Goal: Transaction & Acquisition: Purchase product/service

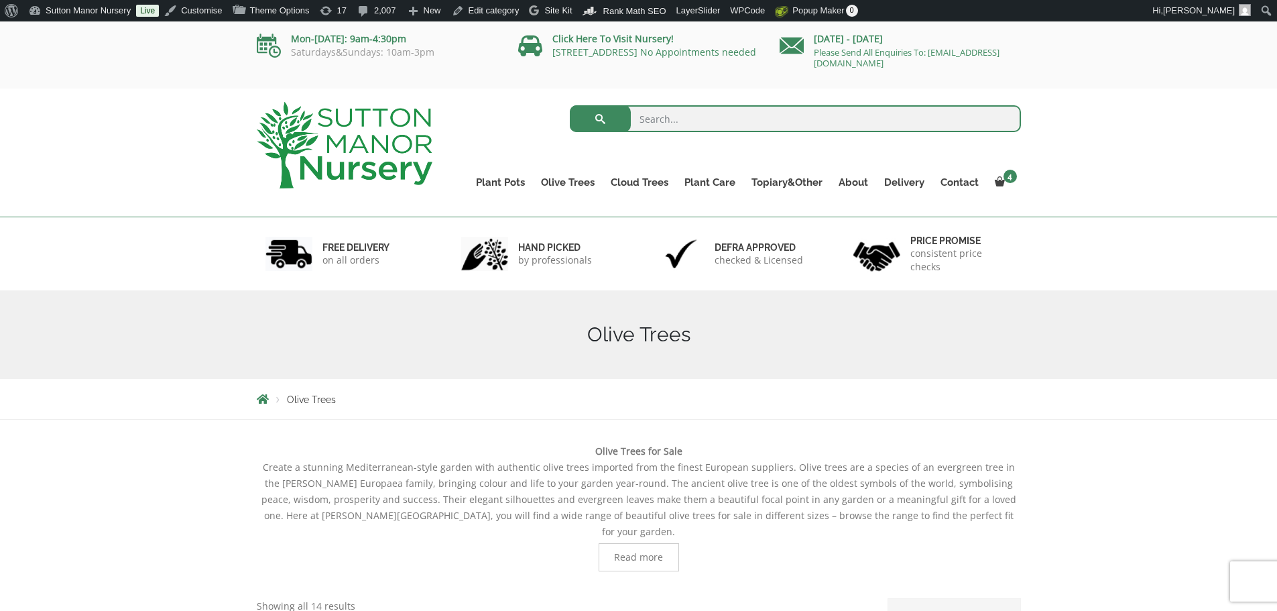
click at [662, 119] on input "search" at bounding box center [795, 118] width 451 height 27
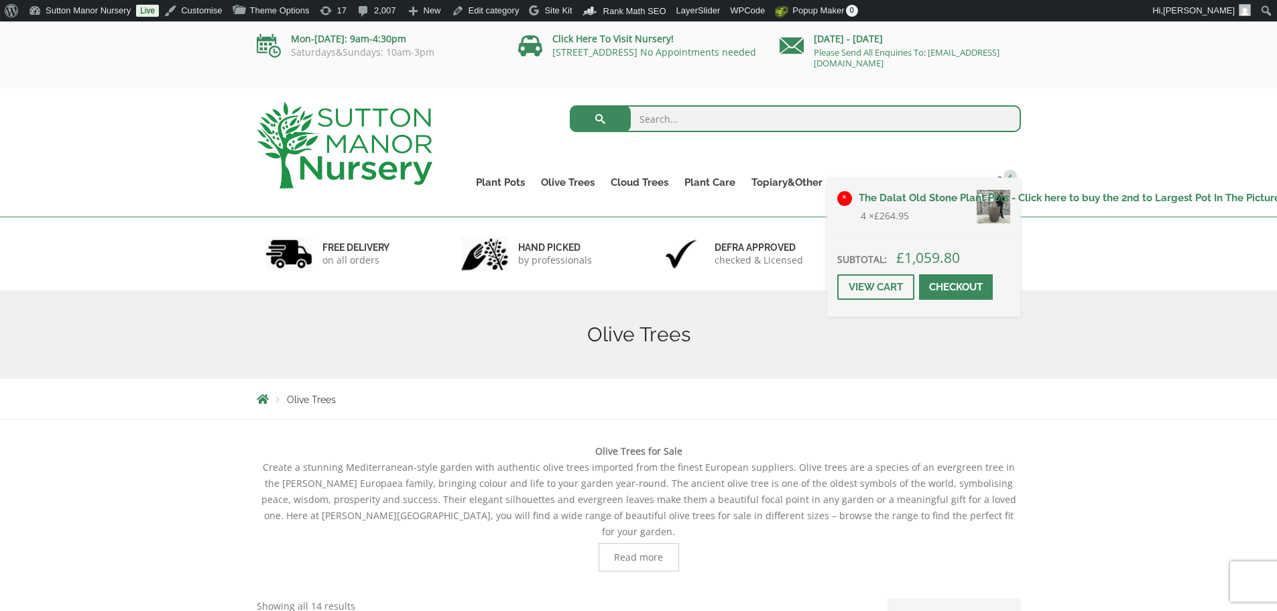
click at [845, 196] on link "×" at bounding box center [844, 198] width 15 height 15
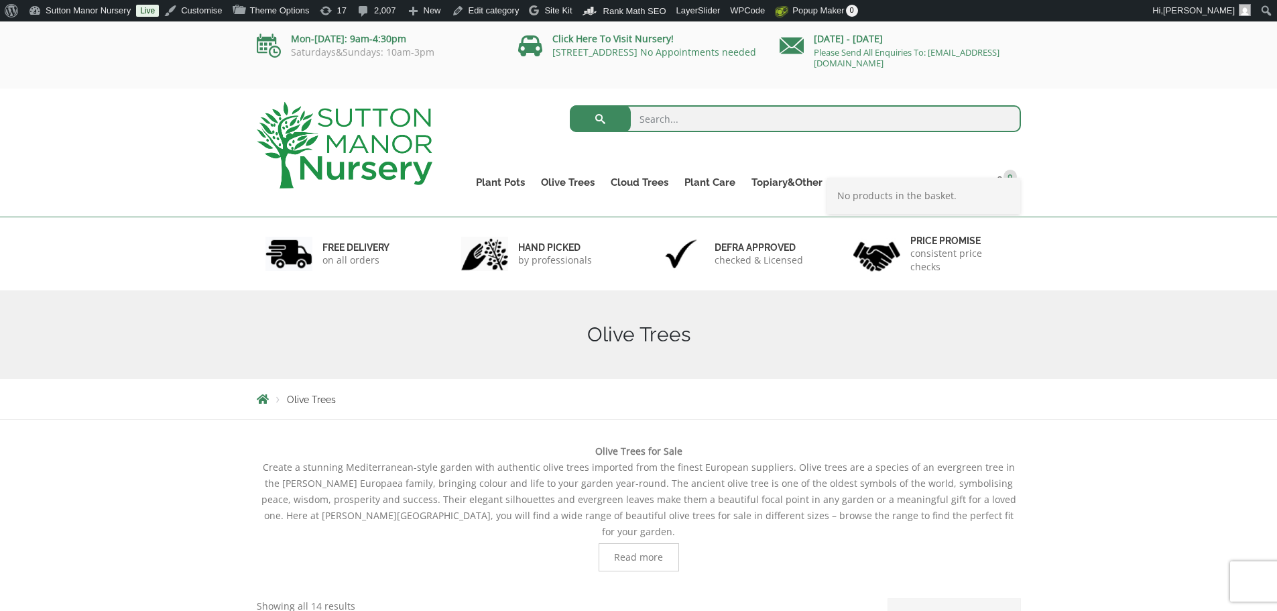
click at [691, 112] on input "search" at bounding box center [795, 118] width 451 height 27
type input "soil"
click at [570, 105] on button "submit" at bounding box center [600, 118] width 61 height 27
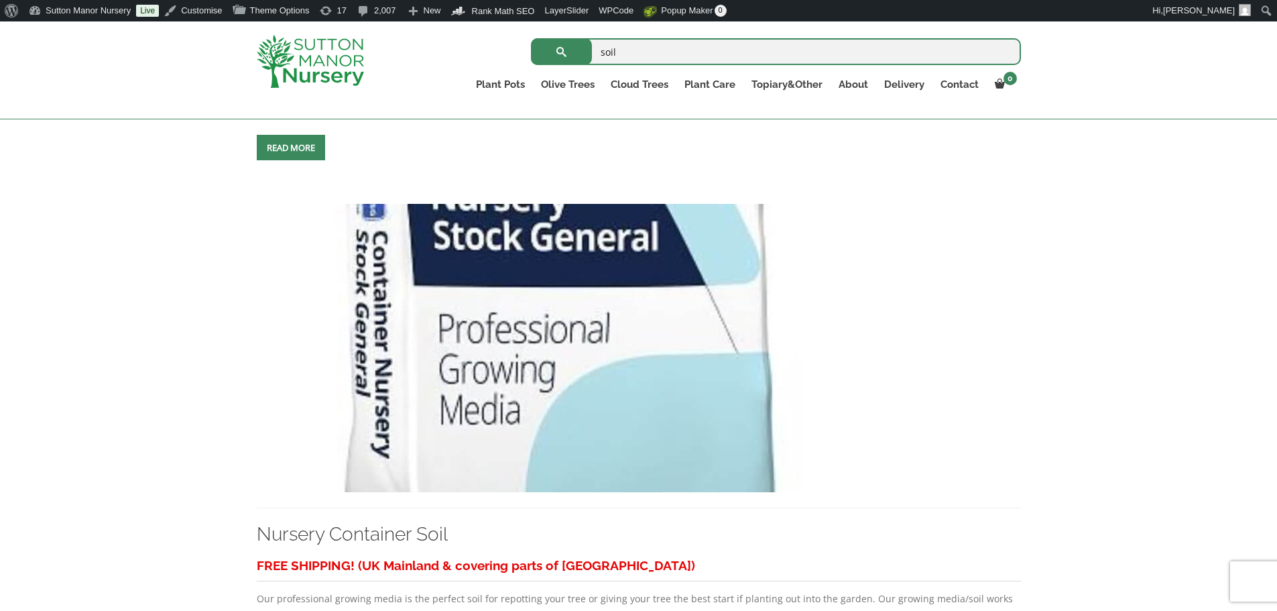
scroll to position [871, 0]
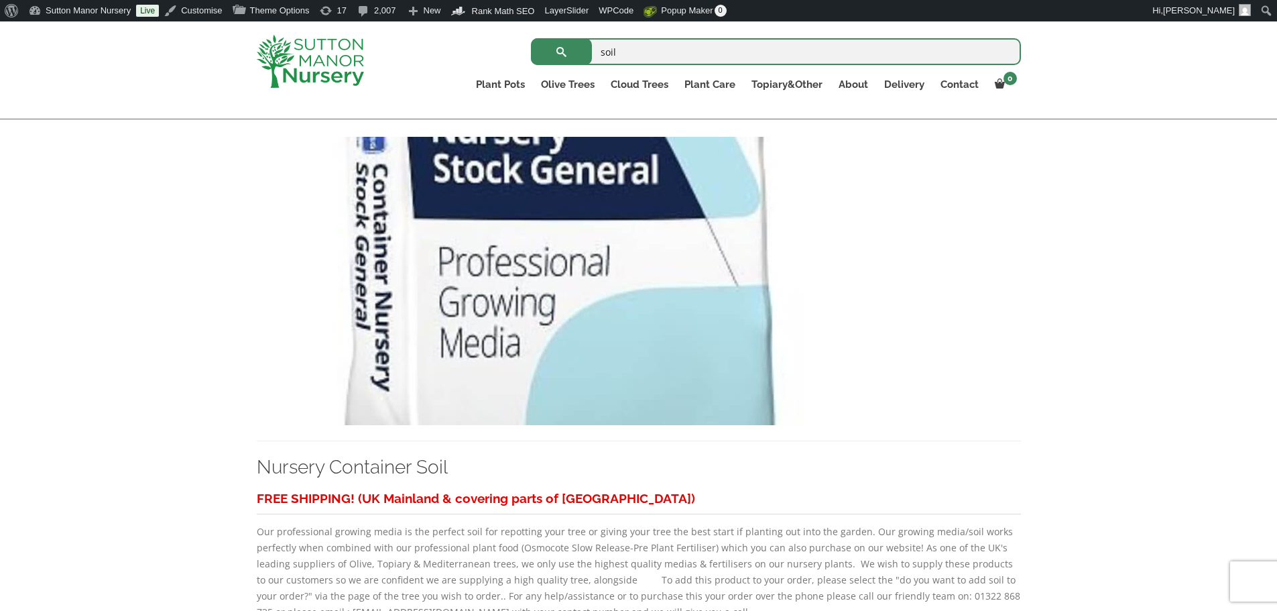
click at [542, 295] on img at bounding box center [557, 281] width 600 height 288
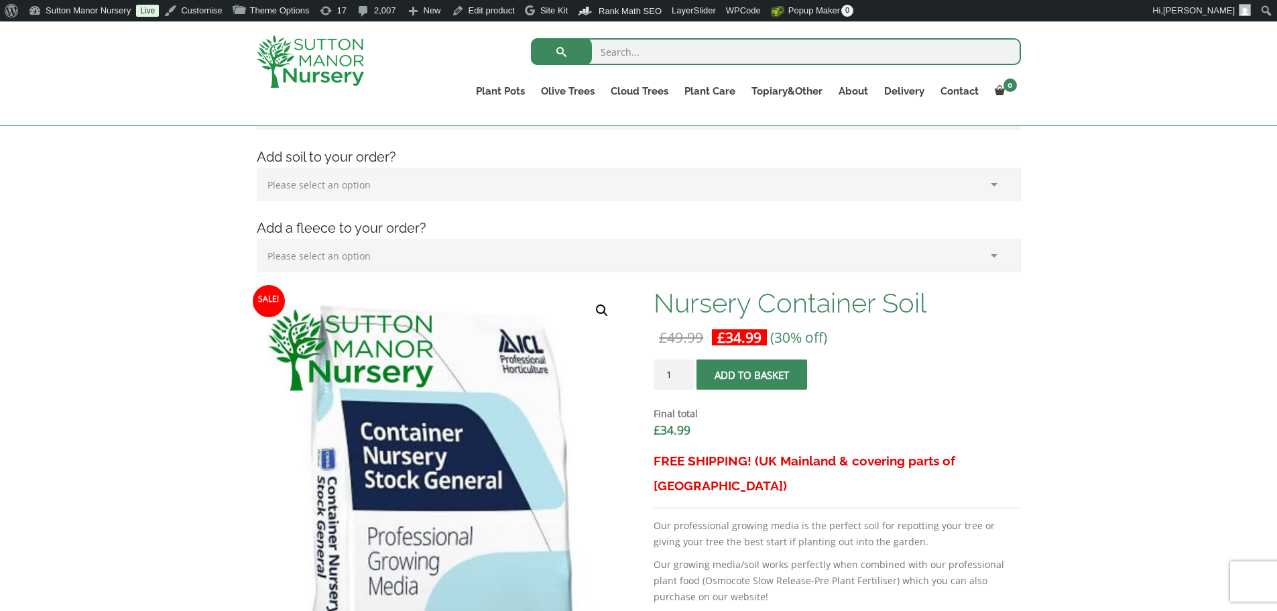
scroll to position [335, 0]
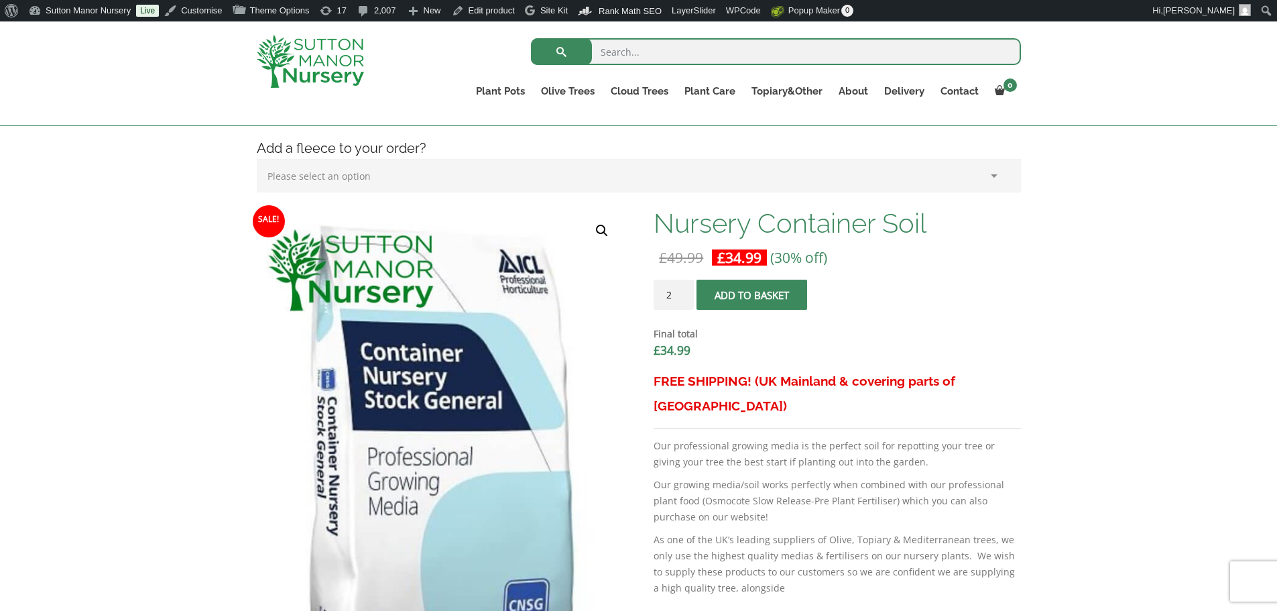
click at [682, 294] on input "2" at bounding box center [674, 295] width 40 height 30
click at [682, 294] on input "3" at bounding box center [674, 295] width 40 height 30
click at [682, 294] on input "4" at bounding box center [674, 295] width 40 height 30
type input "5"
click at [682, 294] on input "5" at bounding box center [674, 295] width 40 height 30
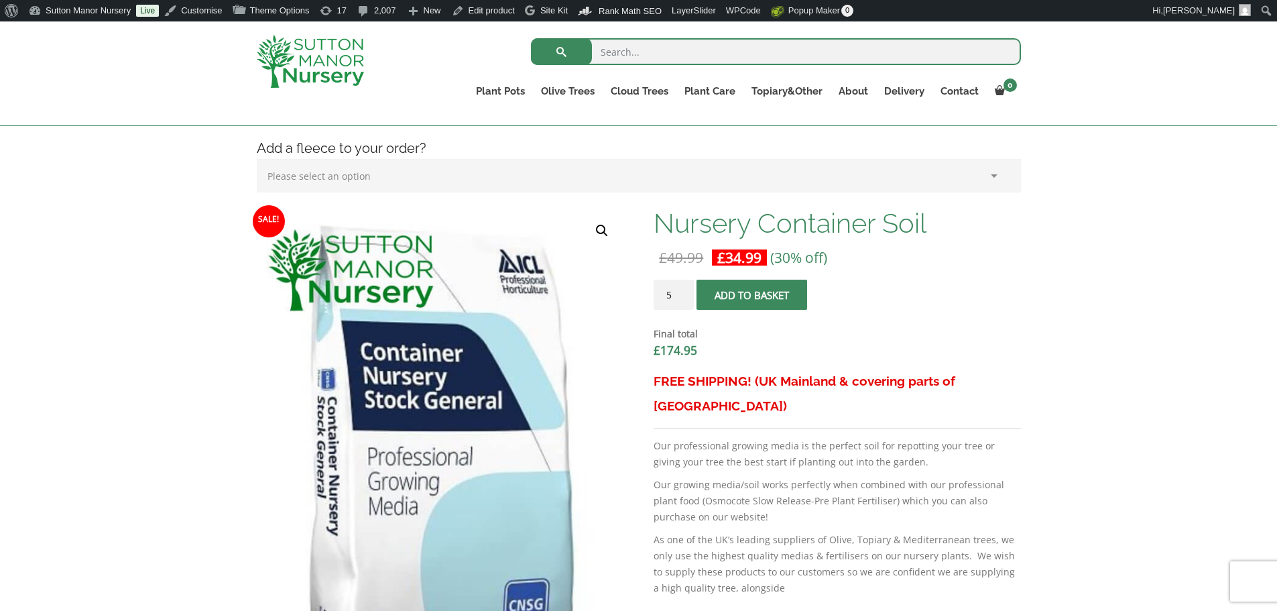
click at [752, 295] on span "submit" at bounding box center [752, 295] width 0 height 0
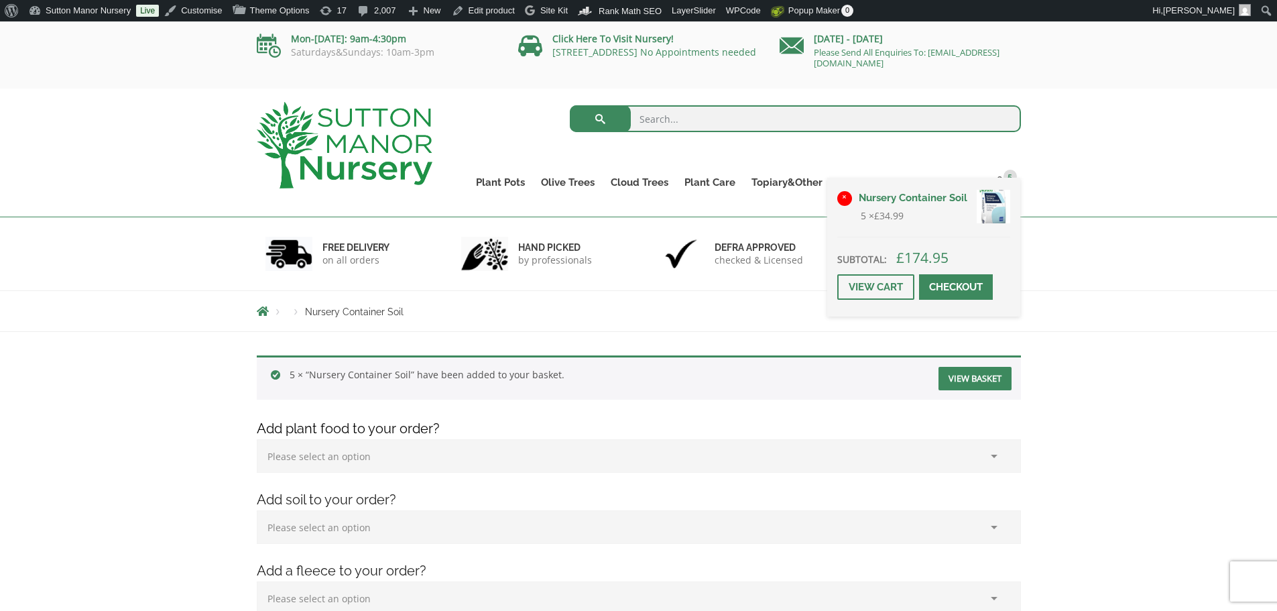
click at [845, 196] on link "×" at bounding box center [844, 198] width 15 height 15
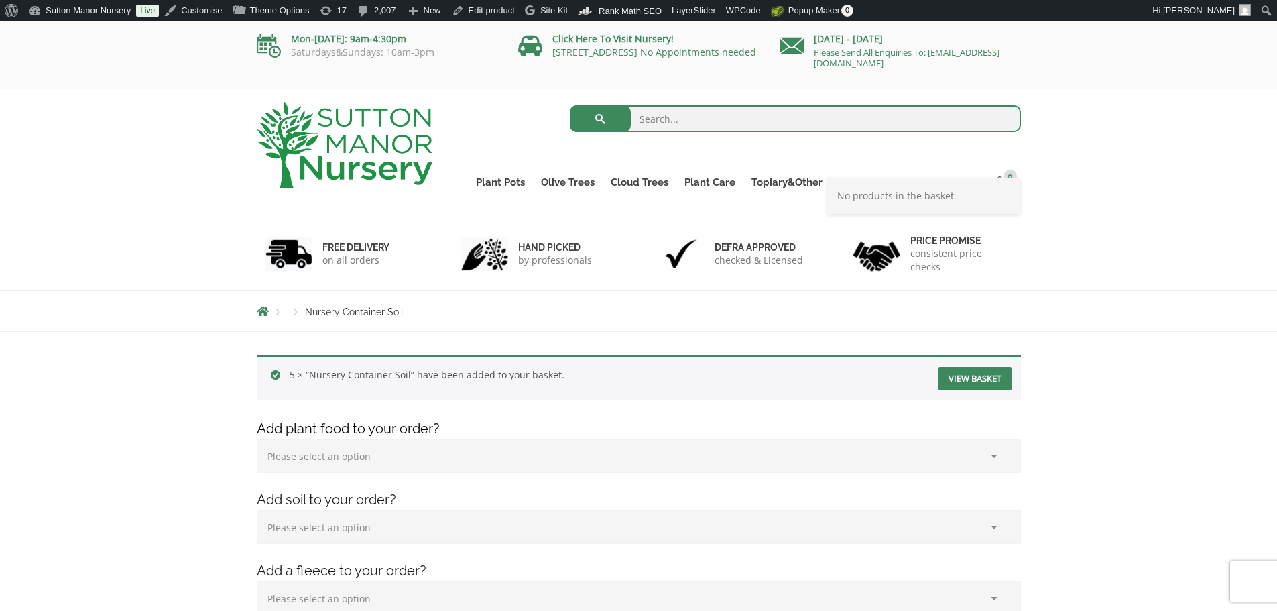
click at [703, 123] on input "search" at bounding box center [795, 118] width 451 height 27
type input "j500"
click at [570, 105] on button "submit" at bounding box center [600, 118] width 61 height 27
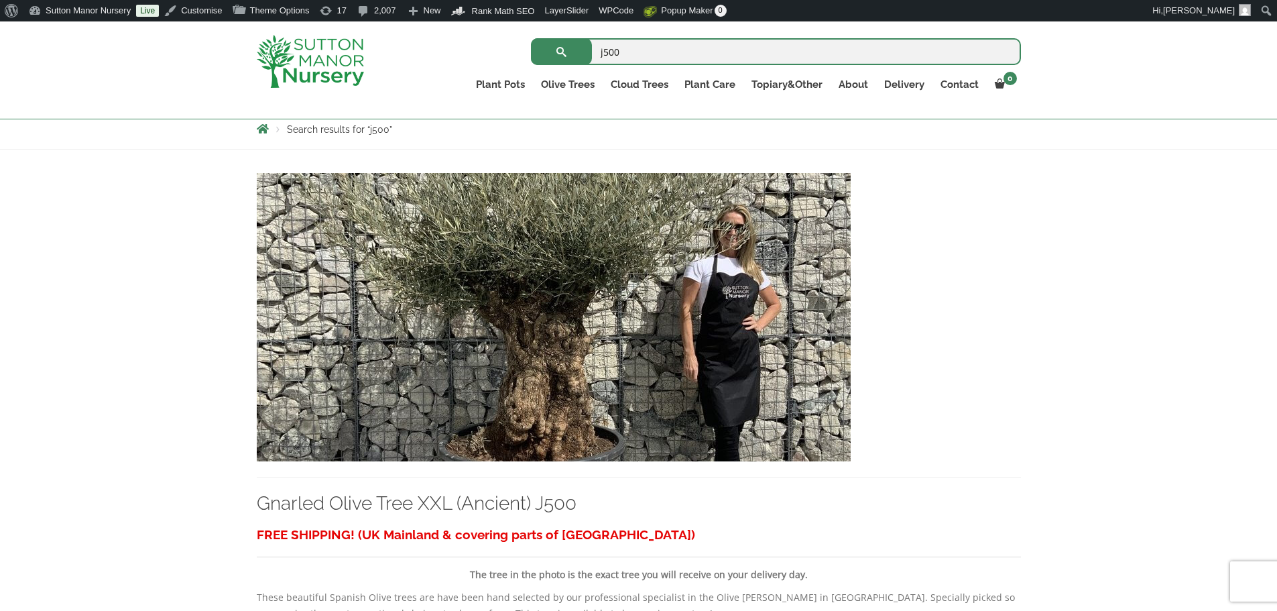
scroll to position [268, 0]
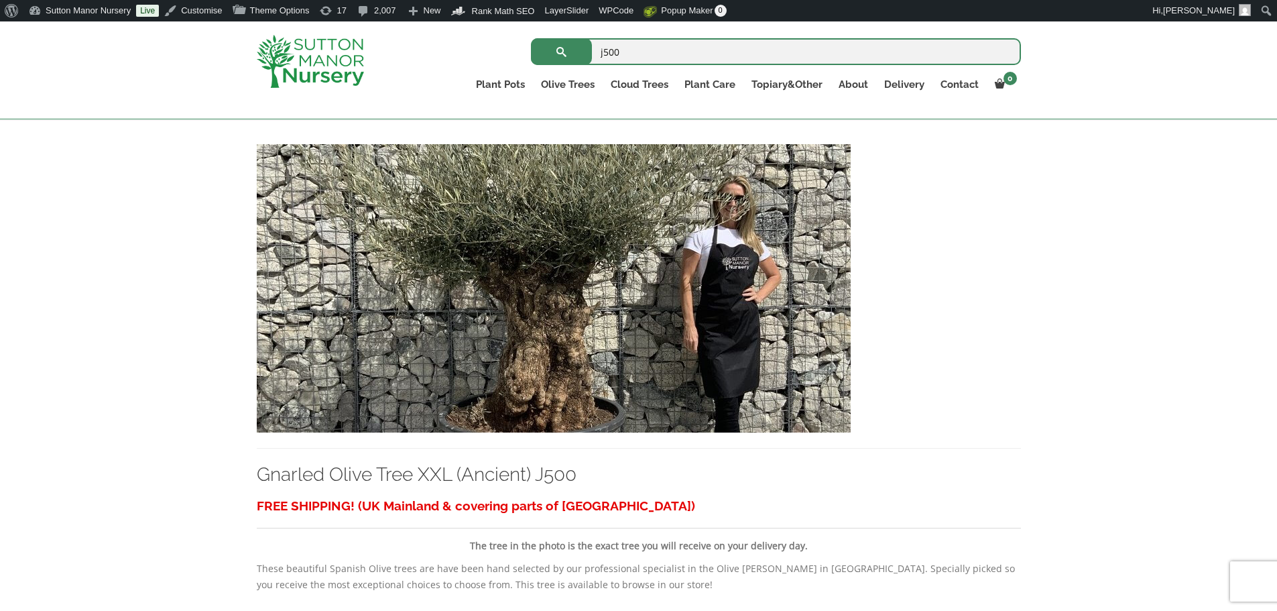
click at [479, 194] on img at bounding box center [554, 288] width 594 height 288
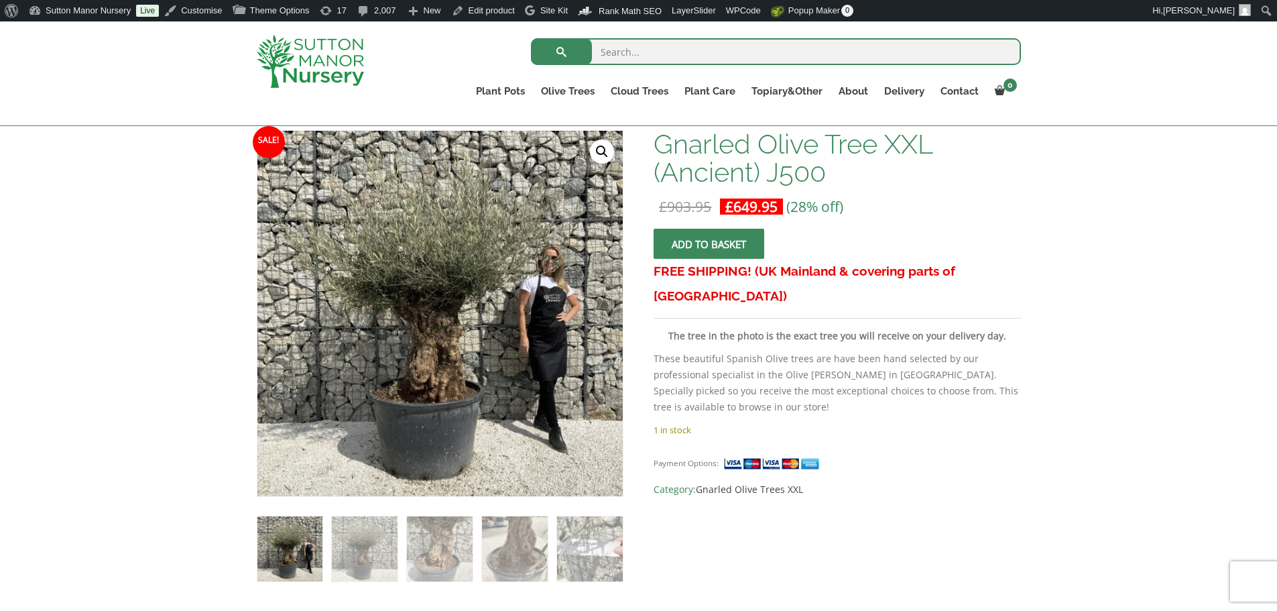
click at [654, 57] on input "search" at bounding box center [776, 51] width 490 height 27
click at [702, 58] on input "search" at bounding box center [776, 51] width 490 height 27
type input "j480"
click at [531, 38] on button "submit" at bounding box center [561, 51] width 61 height 27
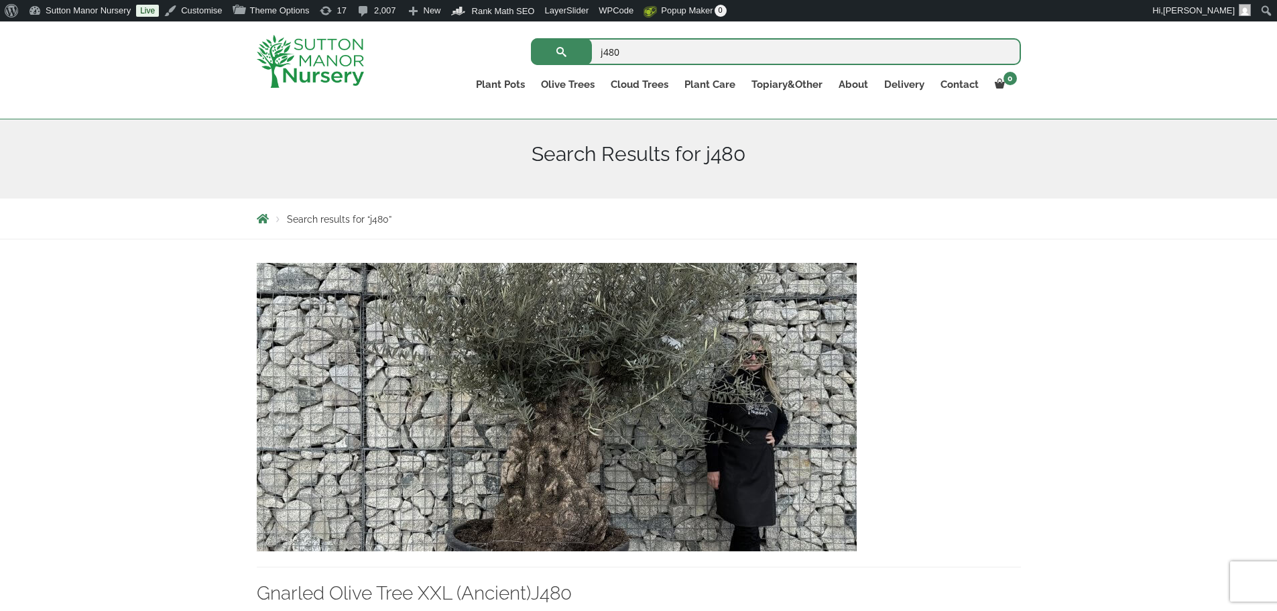
scroll to position [134, 0]
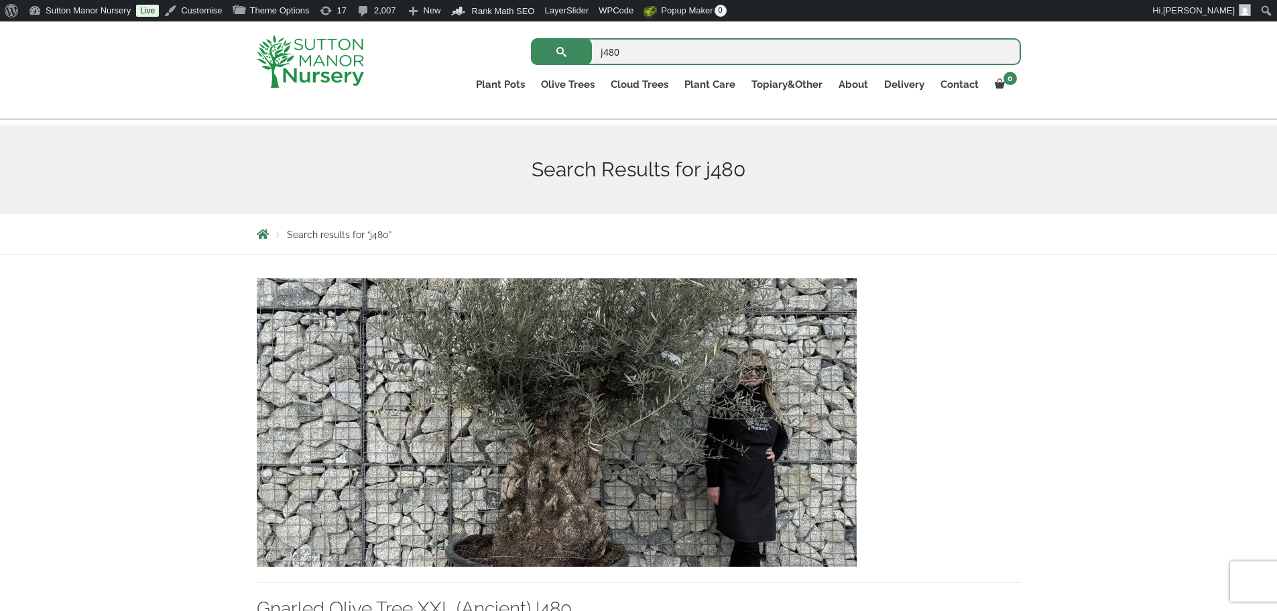
click at [607, 346] on img at bounding box center [557, 422] width 600 height 288
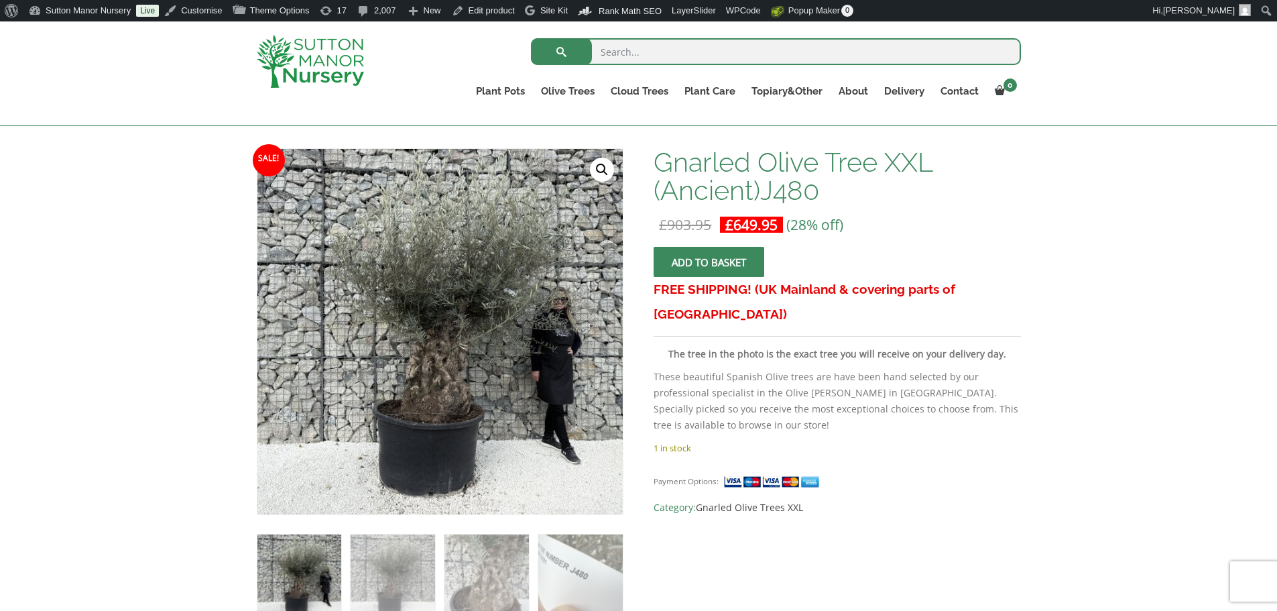
scroll to position [201, 0]
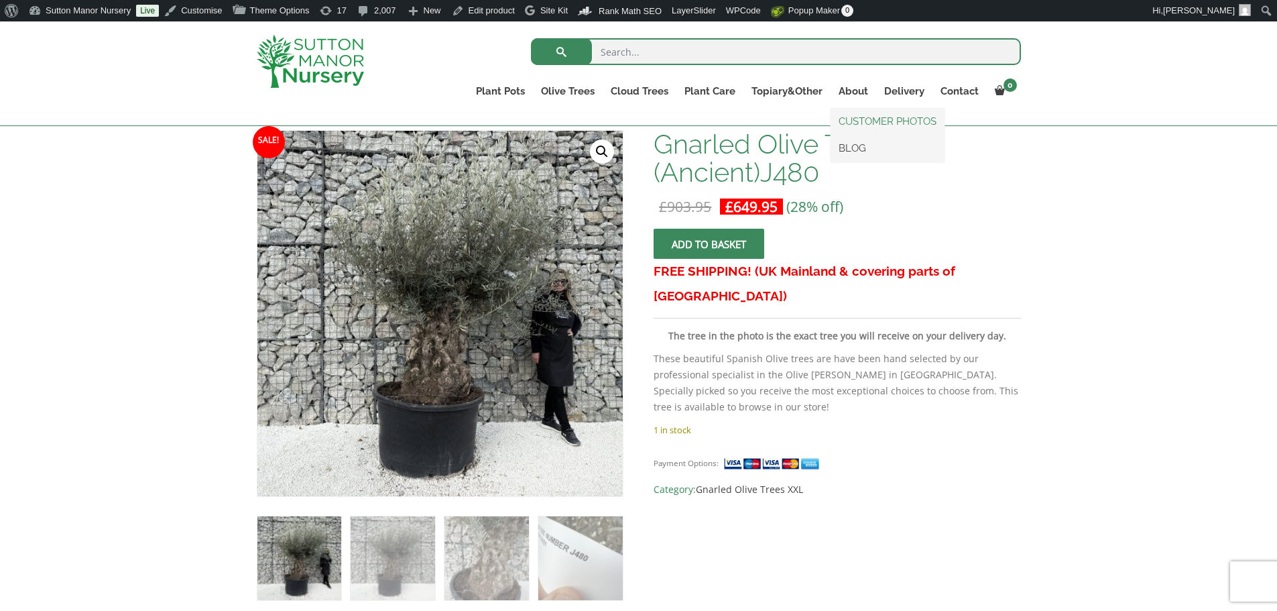
click at [863, 120] on link "CUSTOMER PHOTOS" at bounding box center [888, 121] width 114 height 20
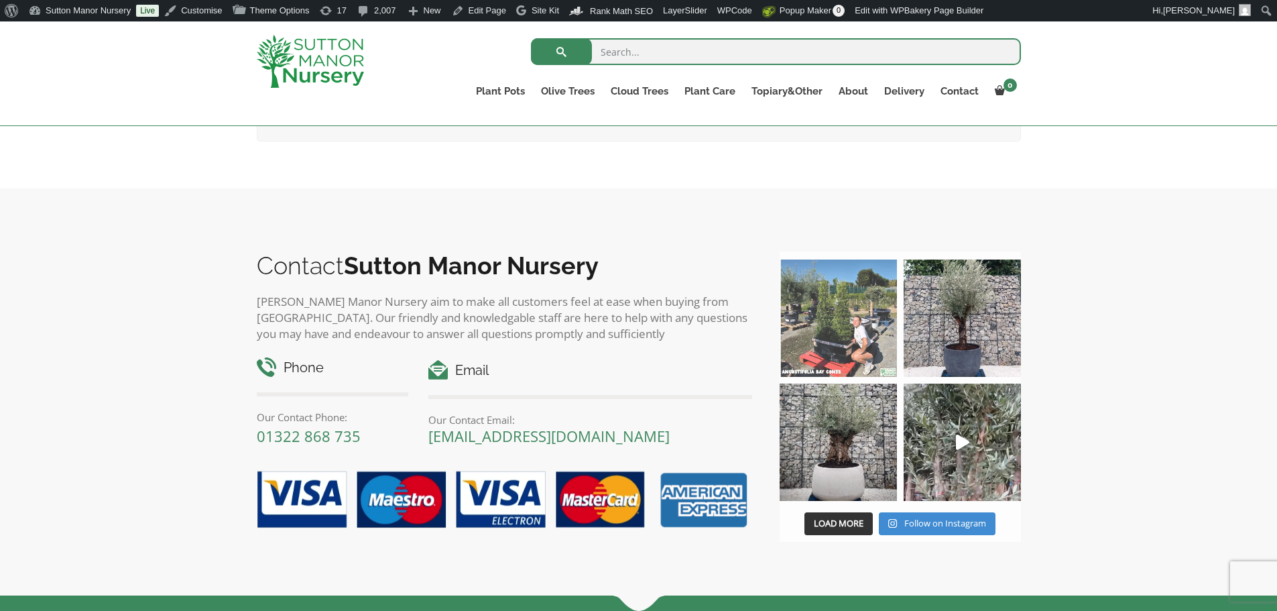
scroll to position [4492, 0]
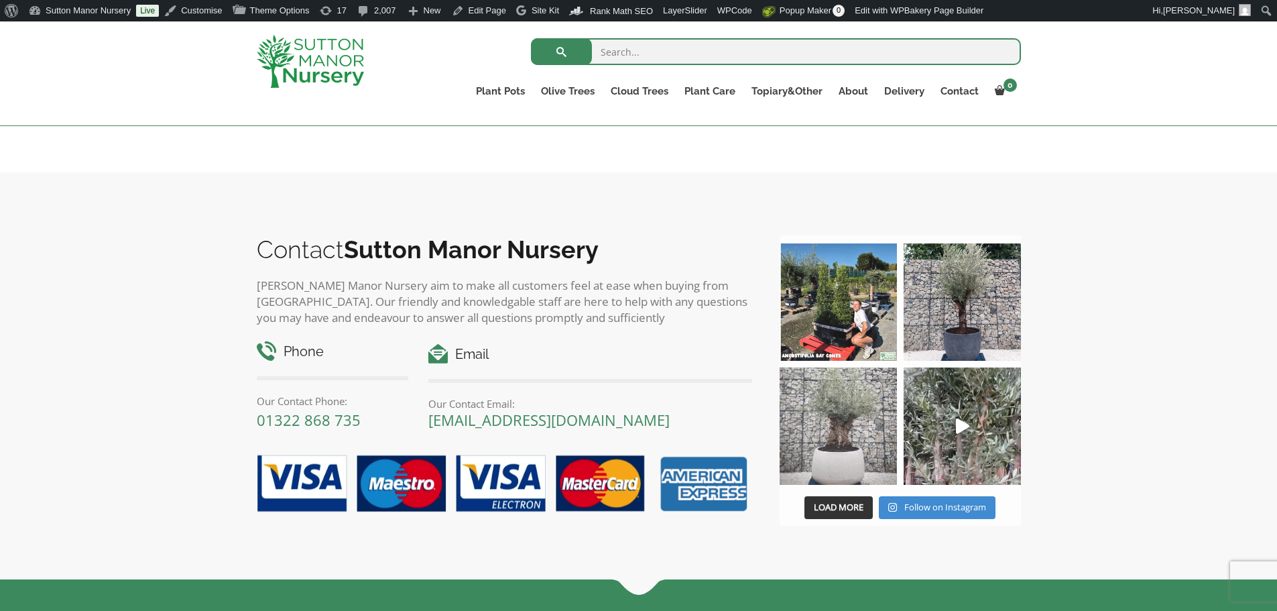
click at [854, 404] on img at bounding box center [838, 425] width 117 height 117
